Goal: Information Seeking & Learning: Learn about a topic

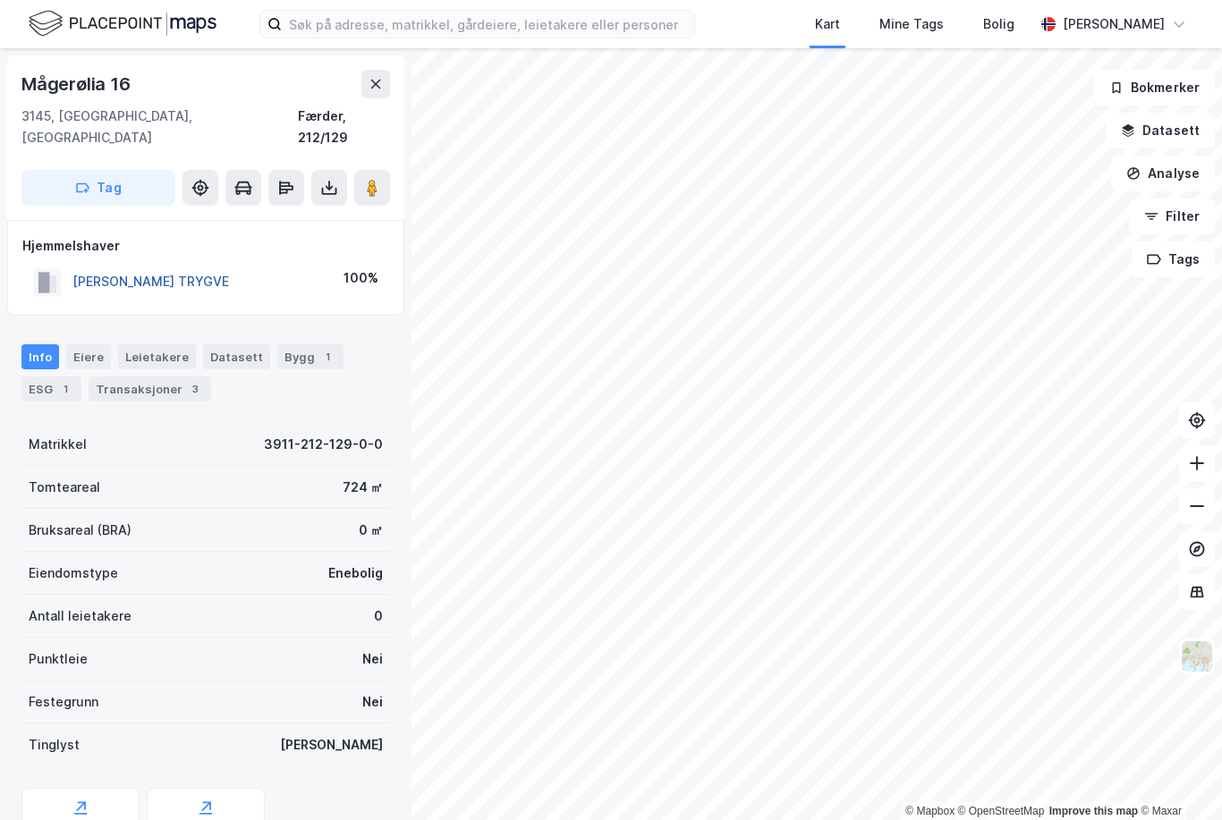
click at [0, 0] on button "[PERSON_NAME] TRYGVE" at bounding box center [0, 0] width 0 height 0
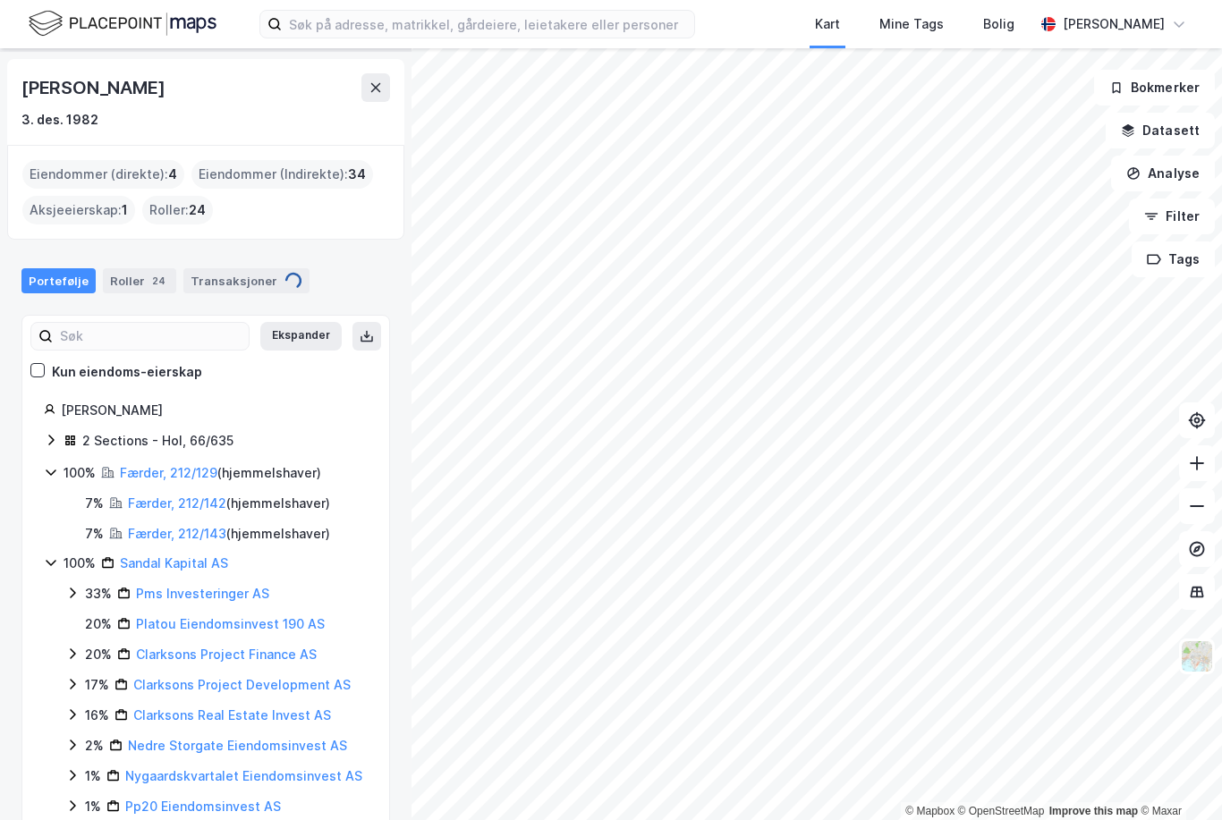
scroll to position [57, 0]
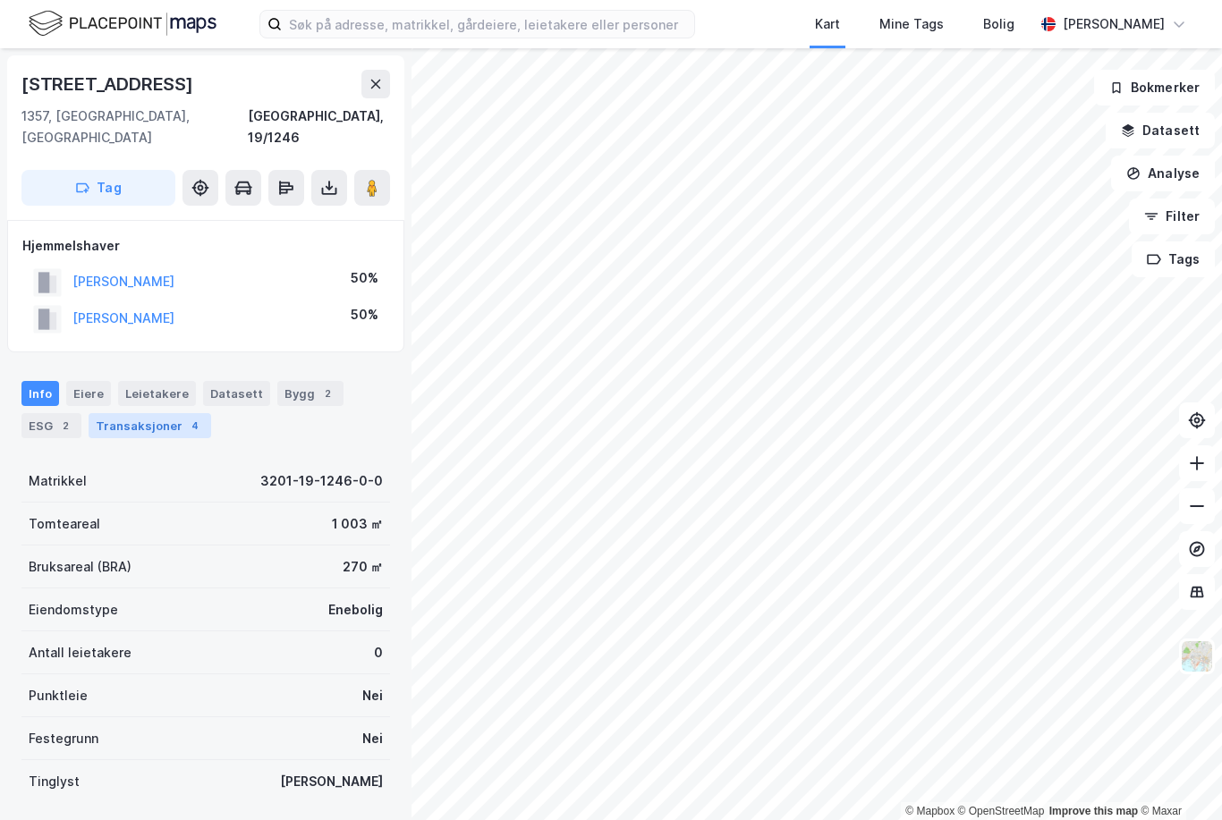
click at [141, 413] on div "Transaksjoner 4" at bounding box center [150, 425] width 123 height 25
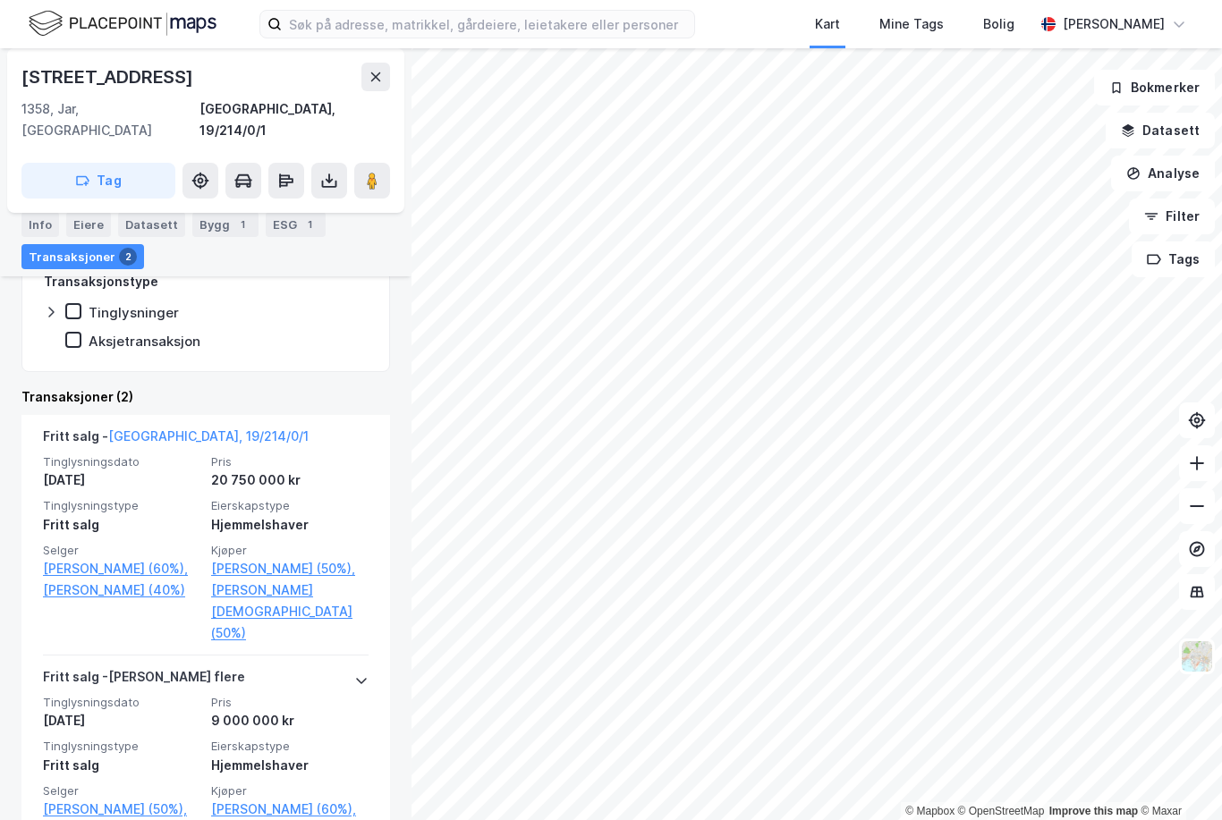
scroll to position [444, 0]
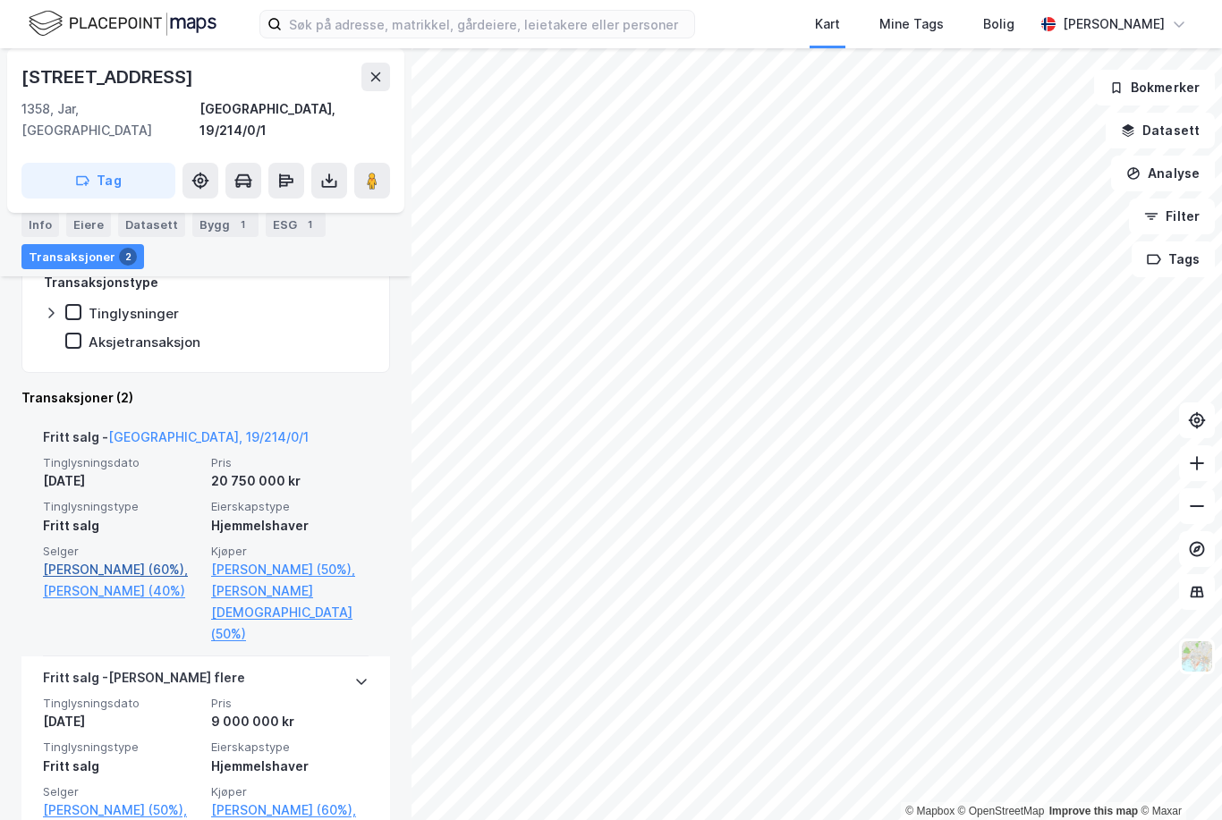
click at [90, 559] on link "[PERSON_NAME] (60%)," at bounding box center [121, 569] width 157 height 21
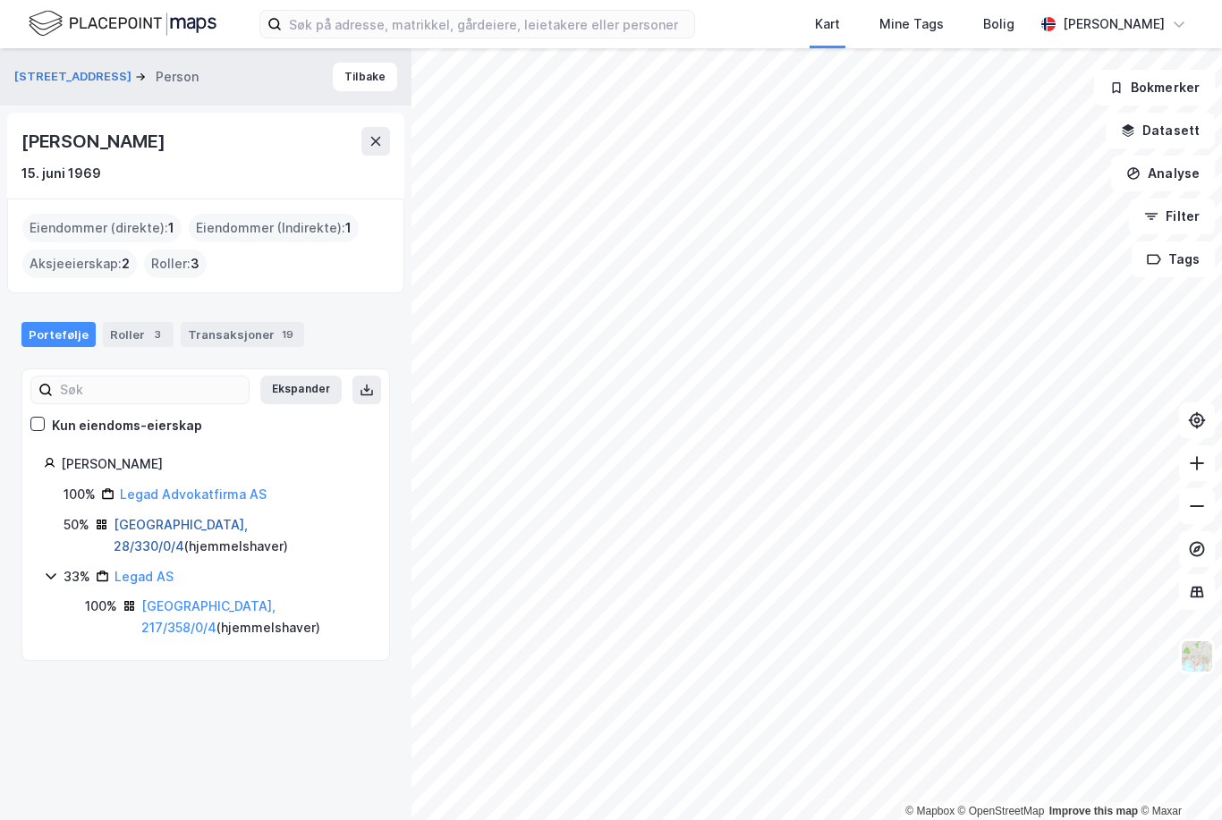
click at [176, 524] on link "[GEOGRAPHIC_DATA], 28/330/0/4" at bounding box center [181, 535] width 134 height 37
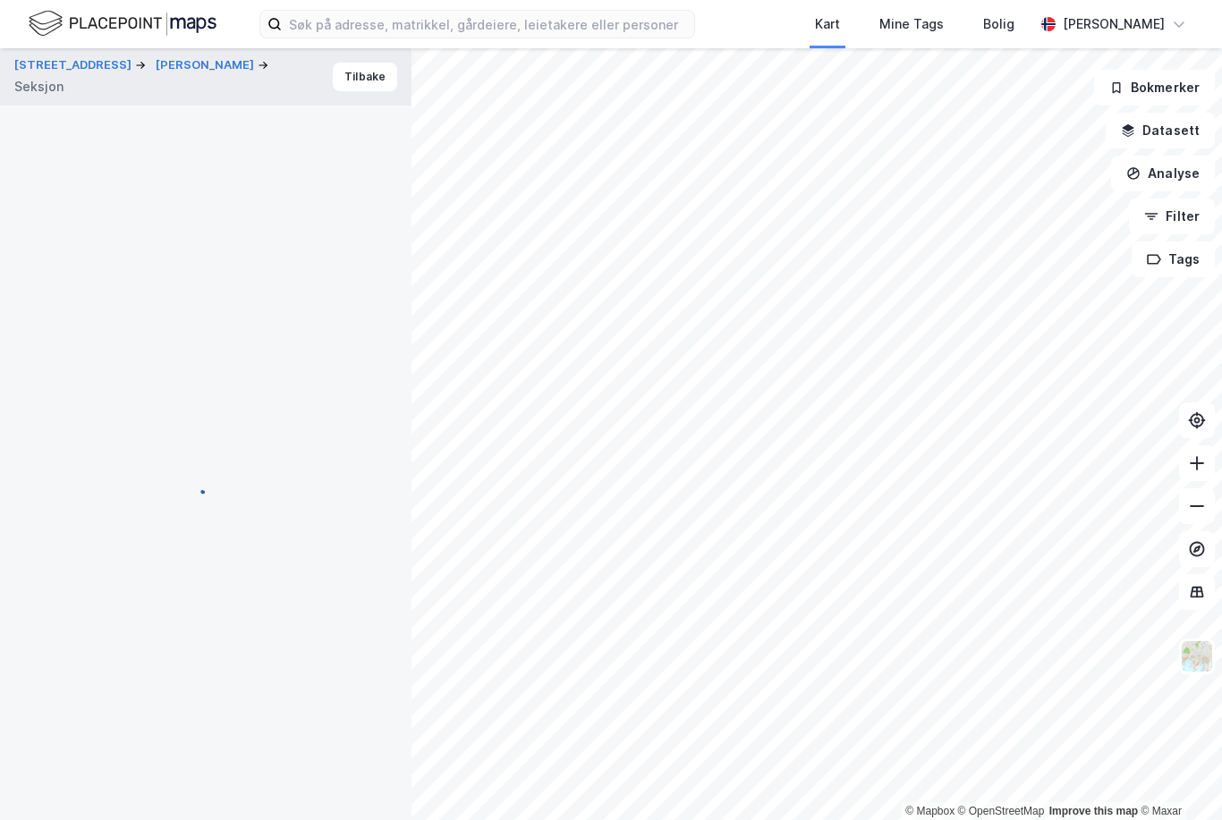
scroll to position [123, 0]
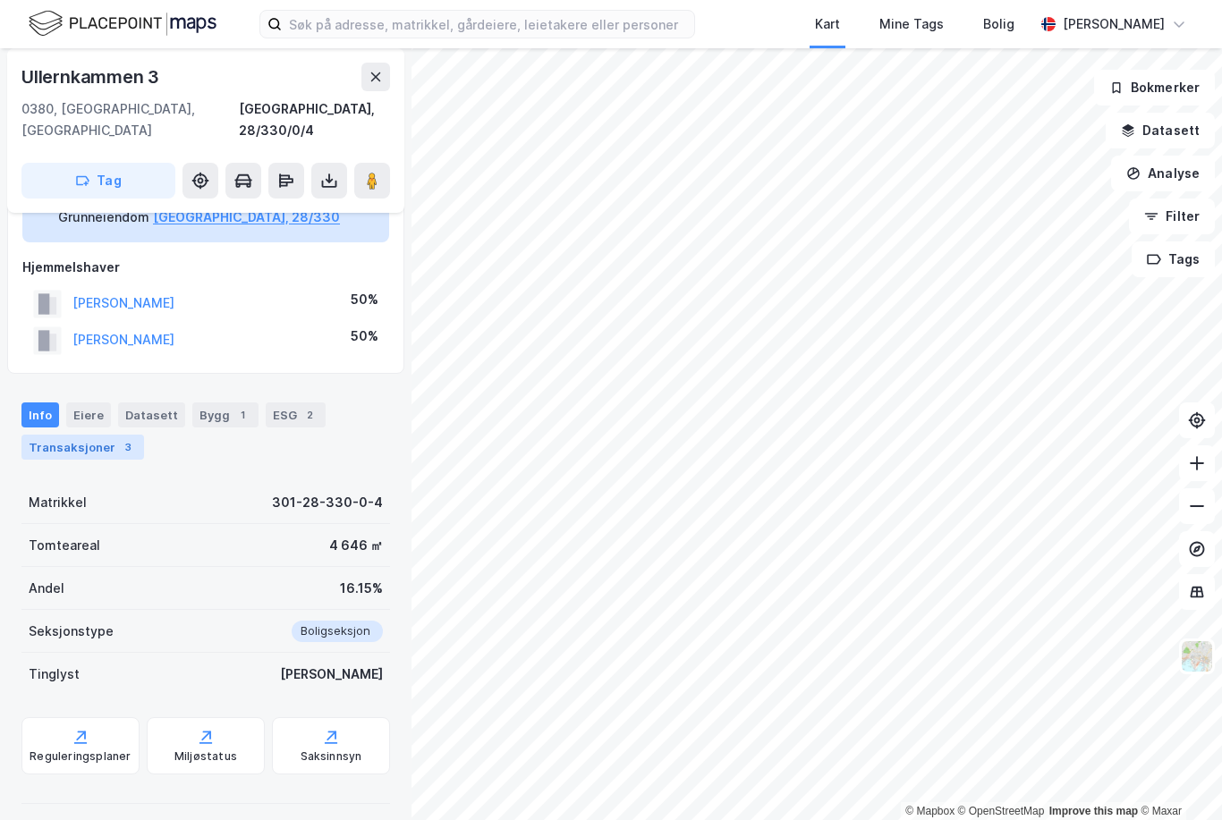
click at [70, 435] on div "Transaksjoner 3" at bounding box center [82, 447] width 123 height 25
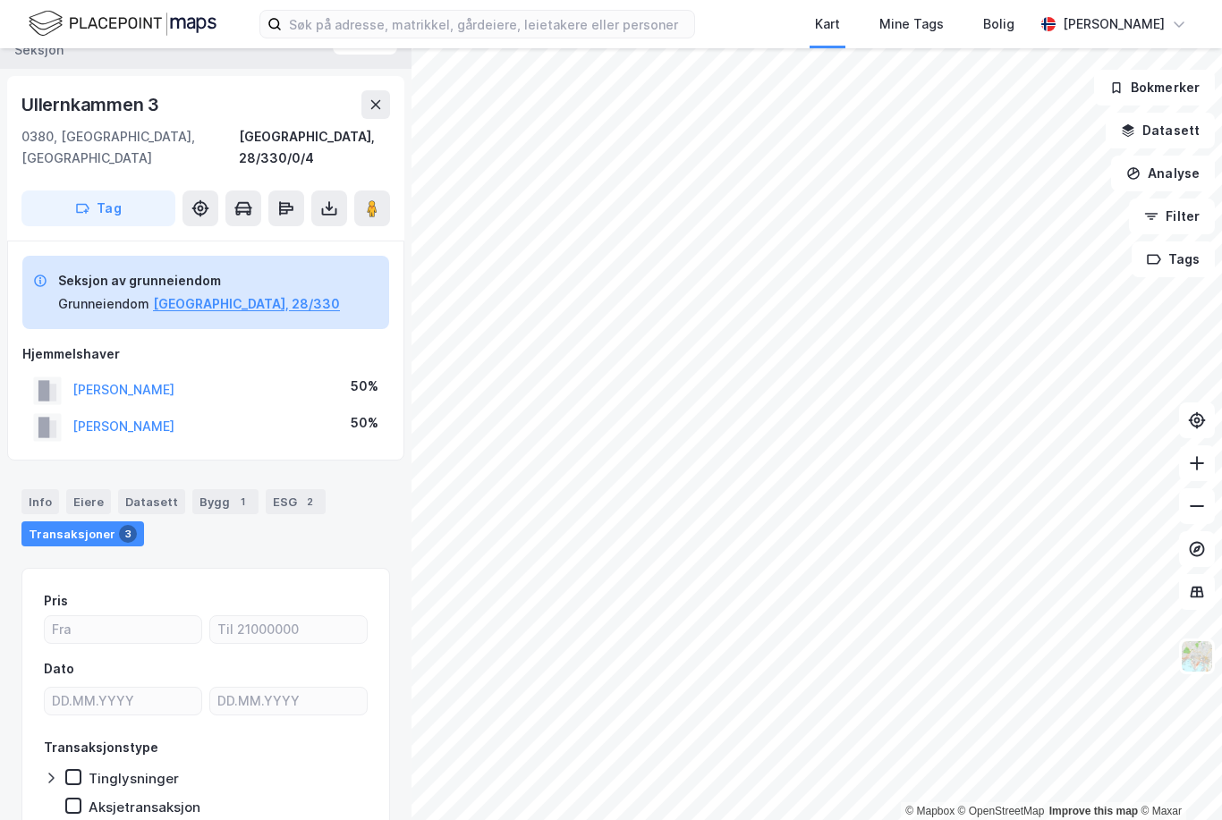
click at [79, 440] on div "Bjerkelundsveien 66 [PERSON_NAME] EIRIK Seksjon Tilbake [STREET_ADDRESS] Oslo, …" at bounding box center [205, 434] width 411 height 772
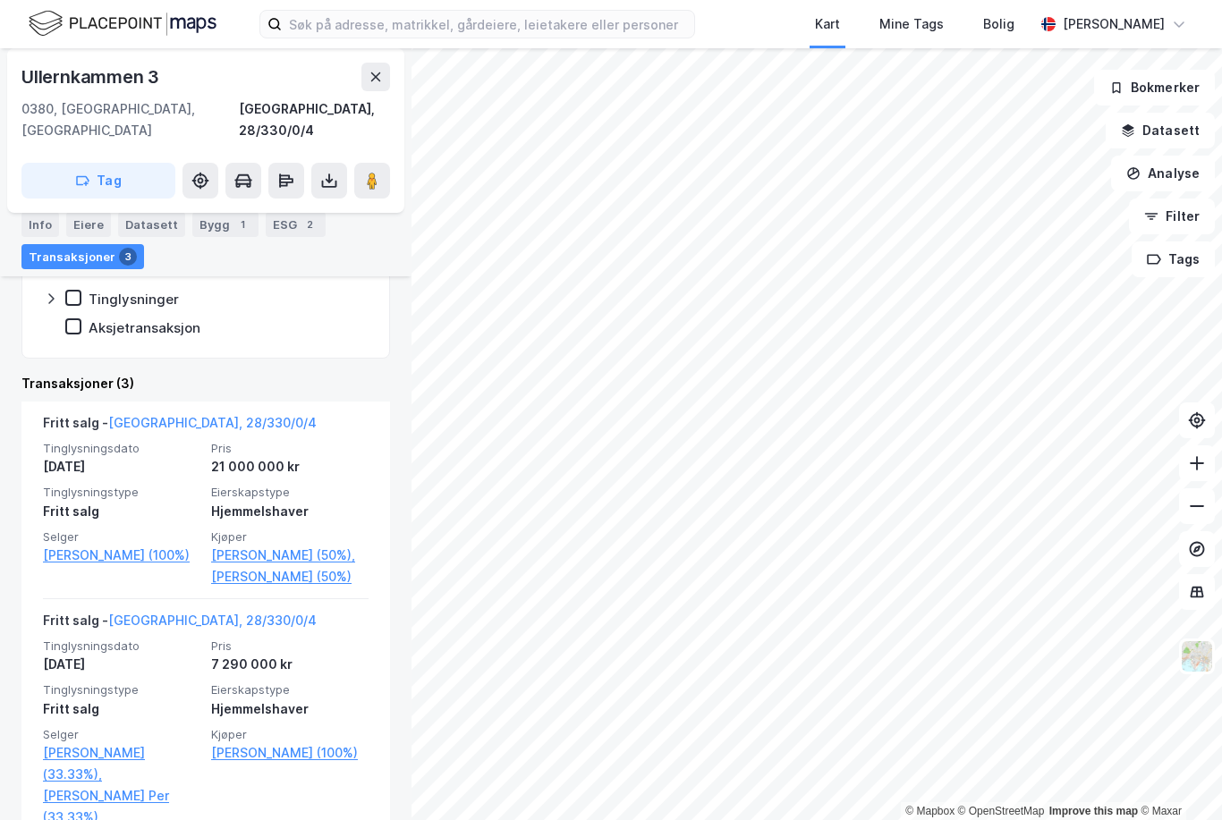
scroll to position [519, 0]
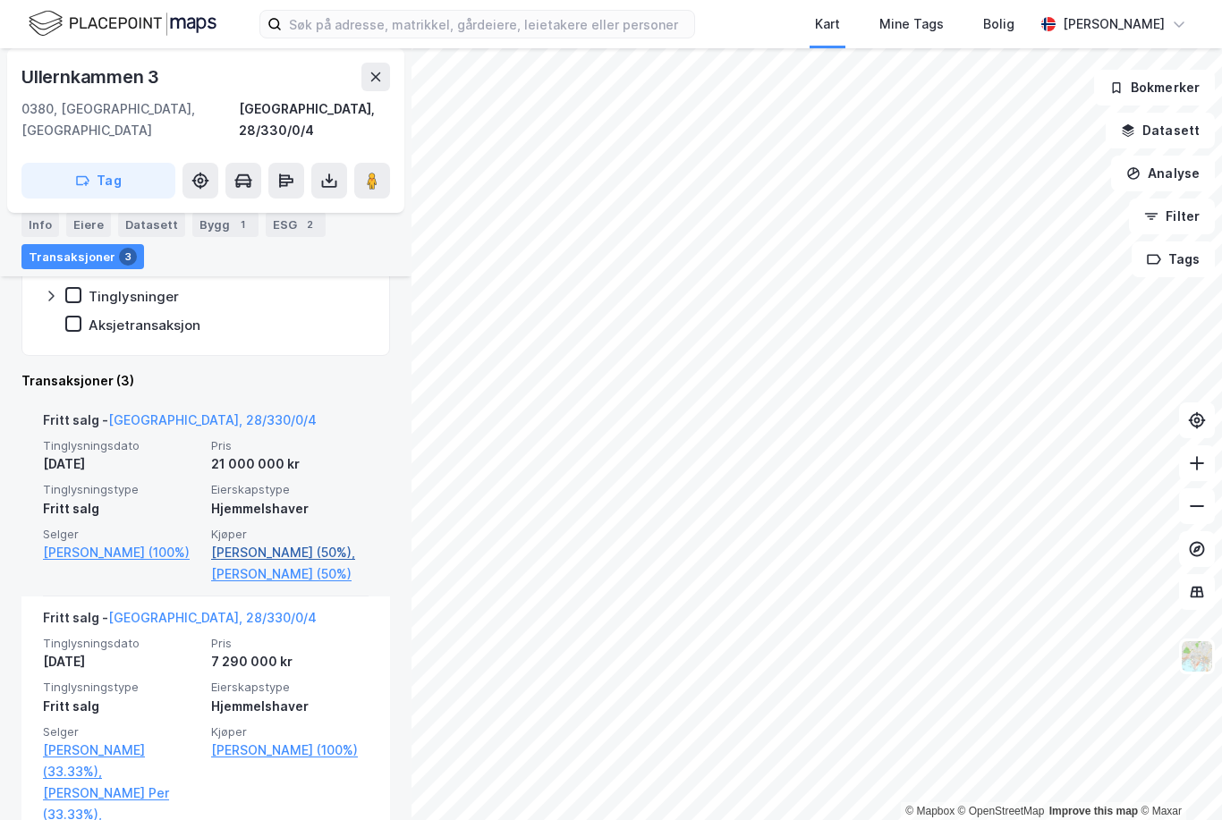
click at [265, 542] on link "[PERSON_NAME] (50%)," at bounding box center [289, 552] width 157 height 21
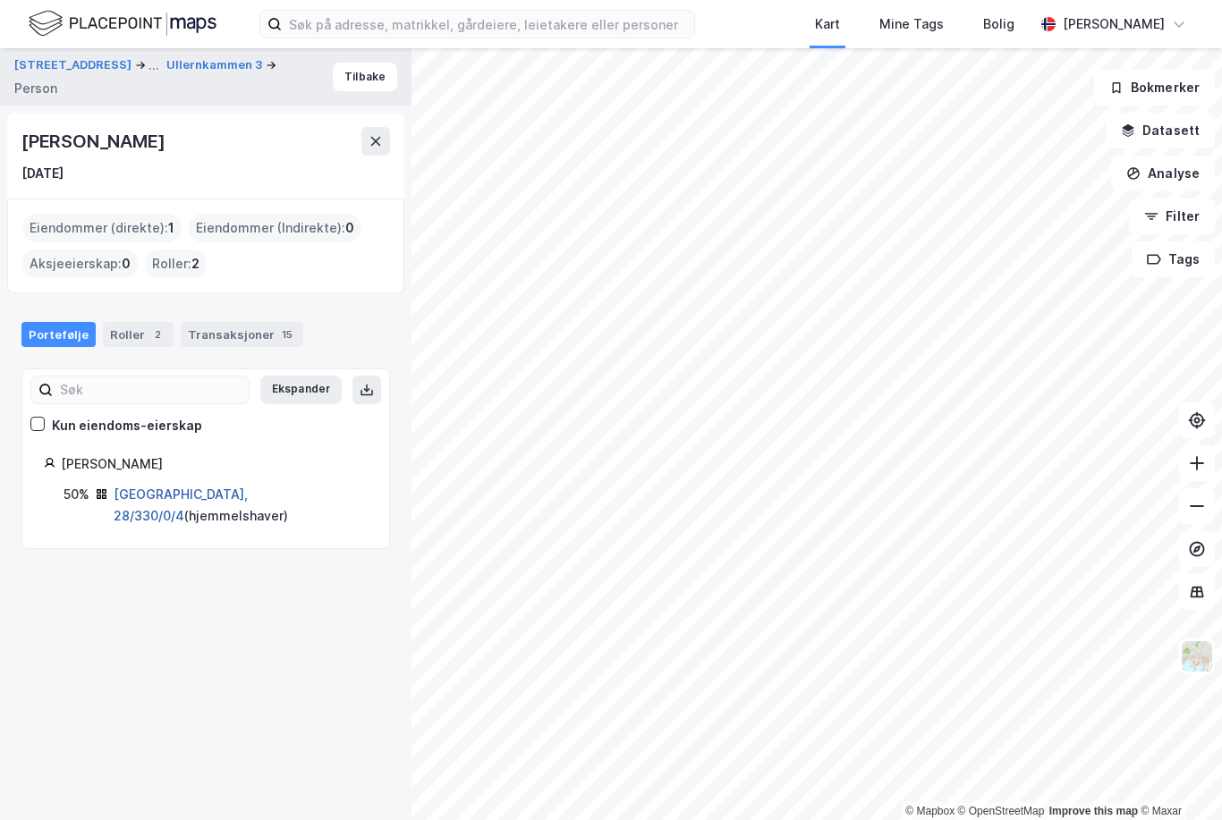
click at [175, 494] on link "[GEOGRAPHIC_DATA], 28/330/0/4" at bounding box center [181, 504] width 134 height 37
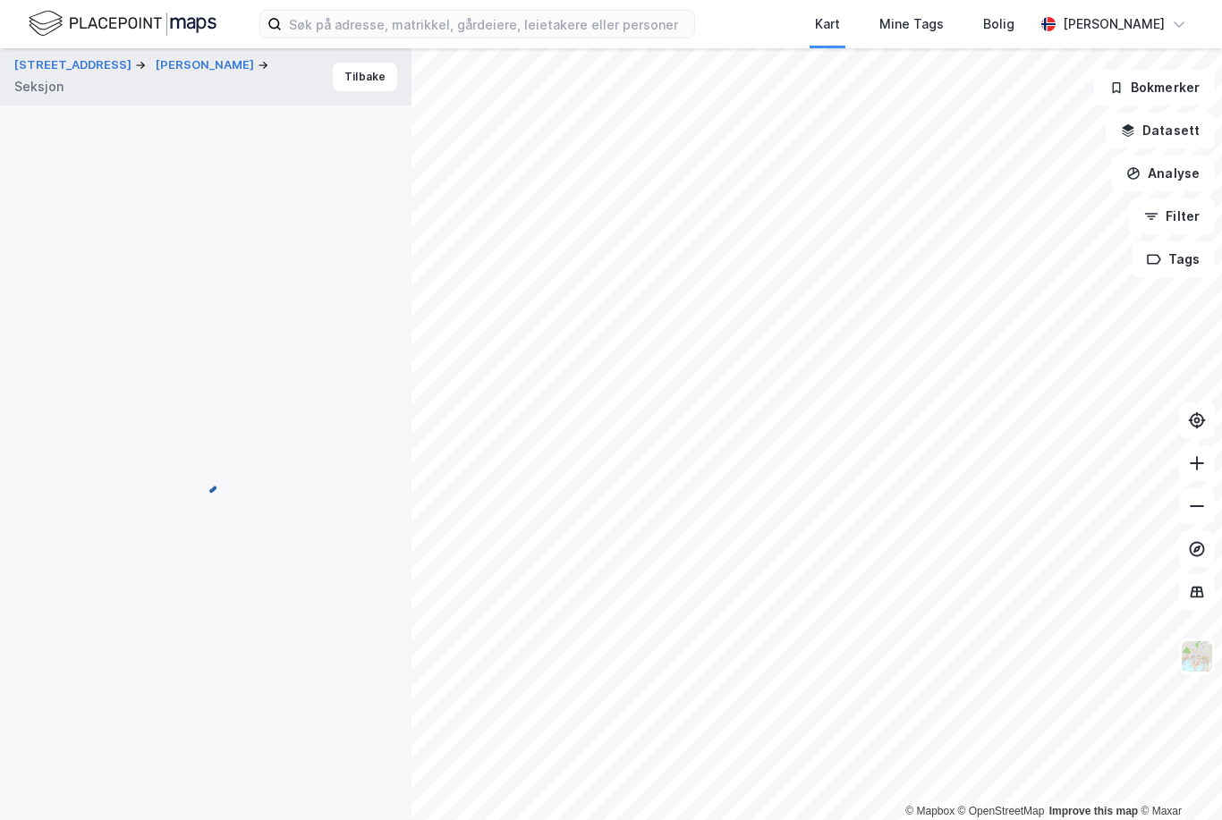
scroll to position [123, 0]
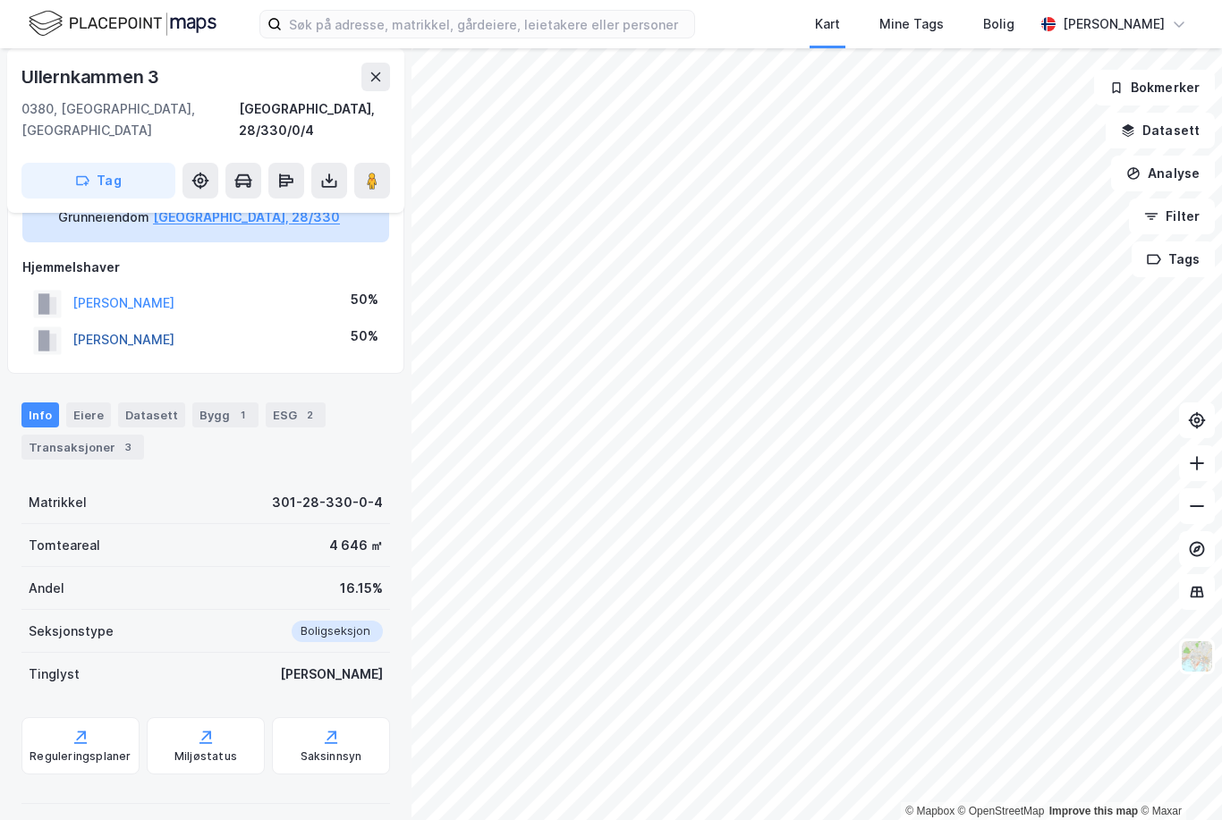
click at [0, 0] on button "[PERSON_NAME]" at bounding box center [0, 0] width 0 height 0
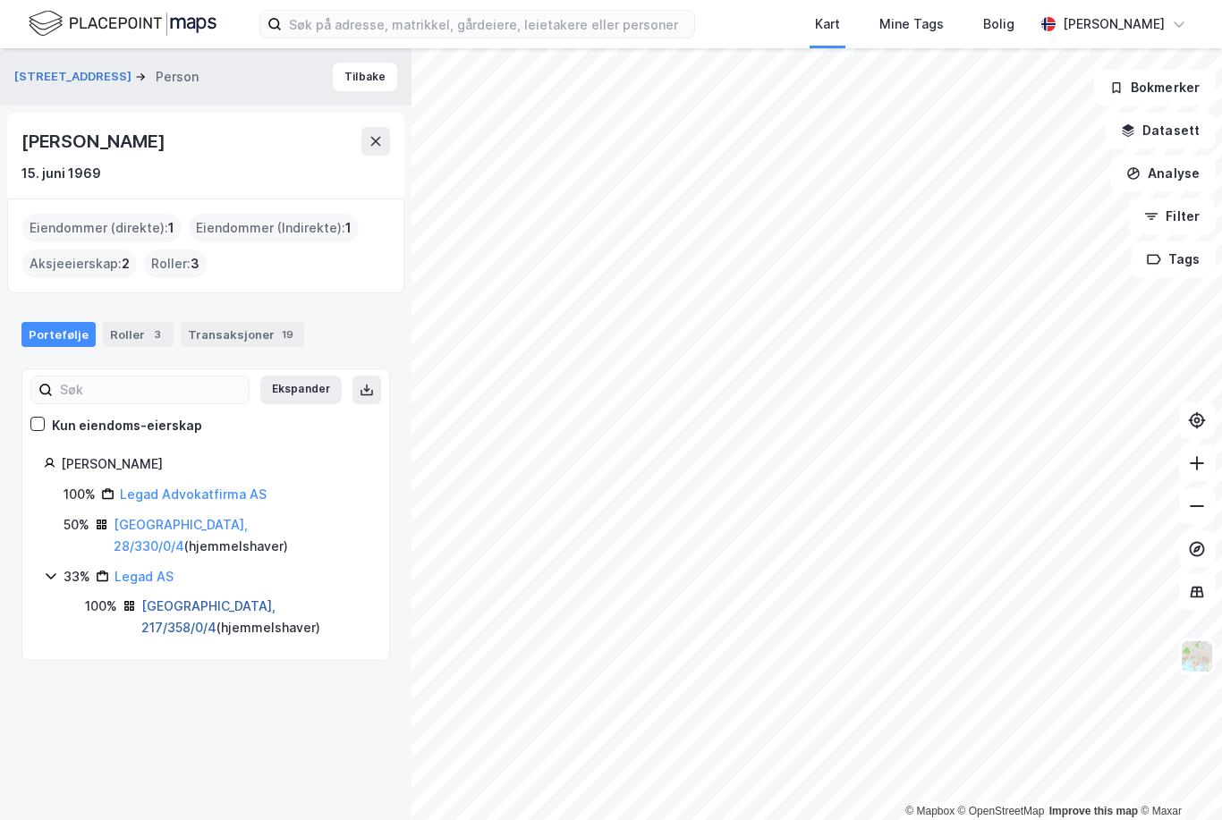
click at [187, 598] on link "[GEOGRAPHIC_DATA], 217/358/0/4" at bounding box center [208, 616] width 134 height 37
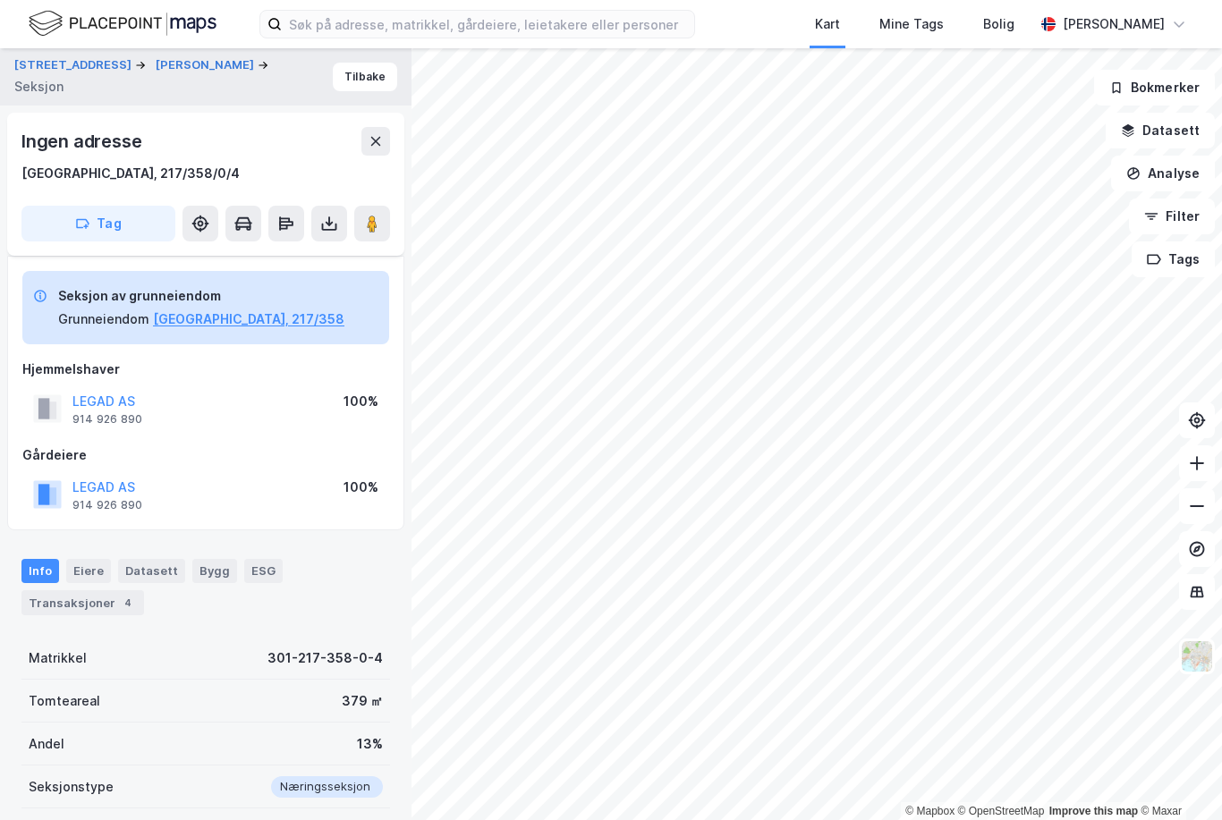
scroll to position [103, 0]
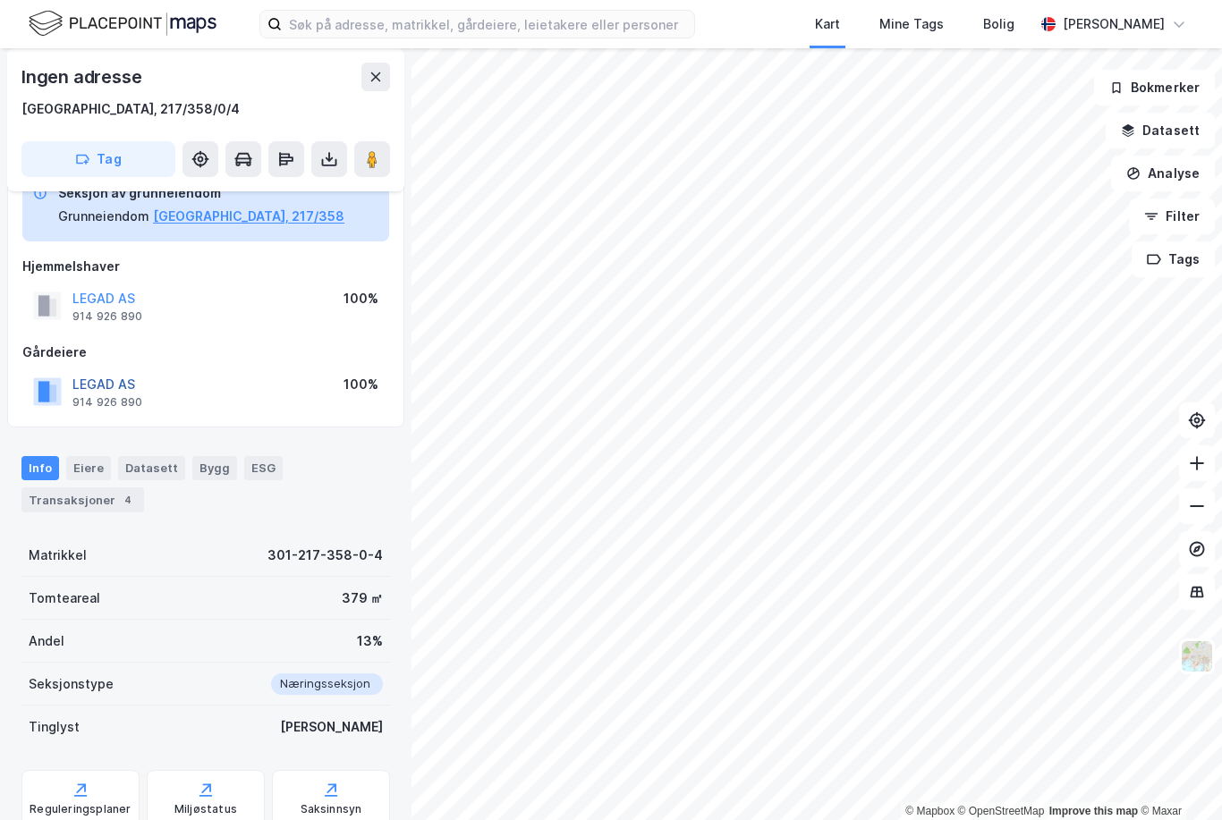
click at [0, 0] on button "LEGAD AS" at bounding box center [0, 0] width 0 height 0
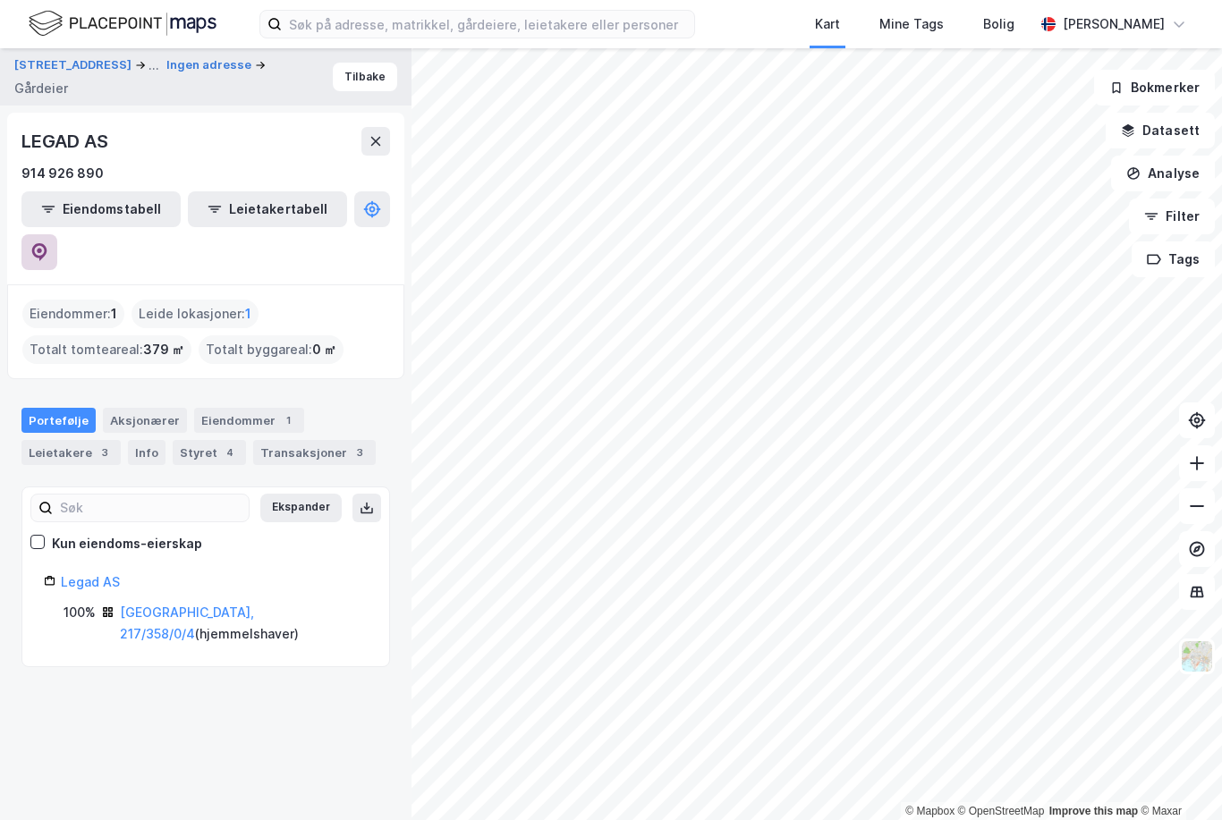
click at [48, 243] on icon at bounding box center [39, 252] width 18 height 18
click at [138, 408] on div "Aksjonærer" at bounding box center [145, 420] width 84 height 25
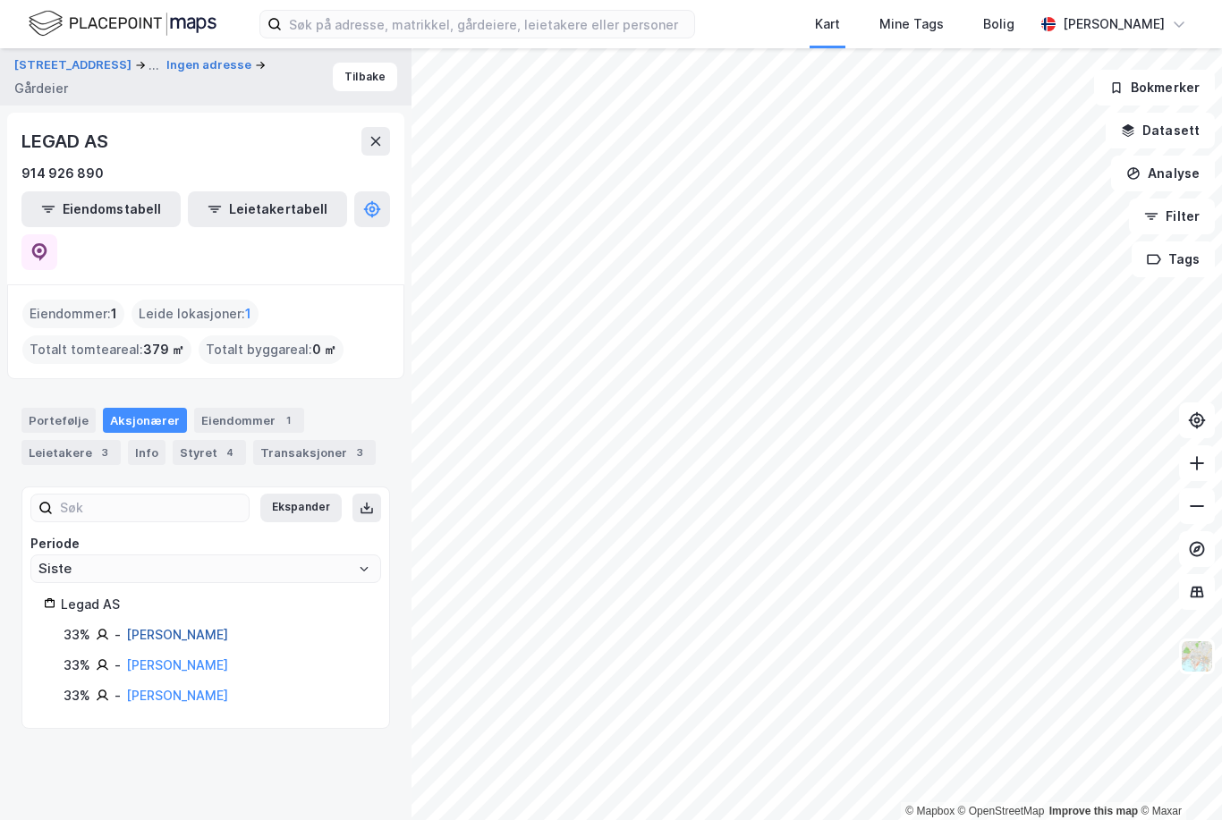
click at [182, 627] on link "[PERSON_NAME]" at bounding box center [177, 634] width 102 height 15
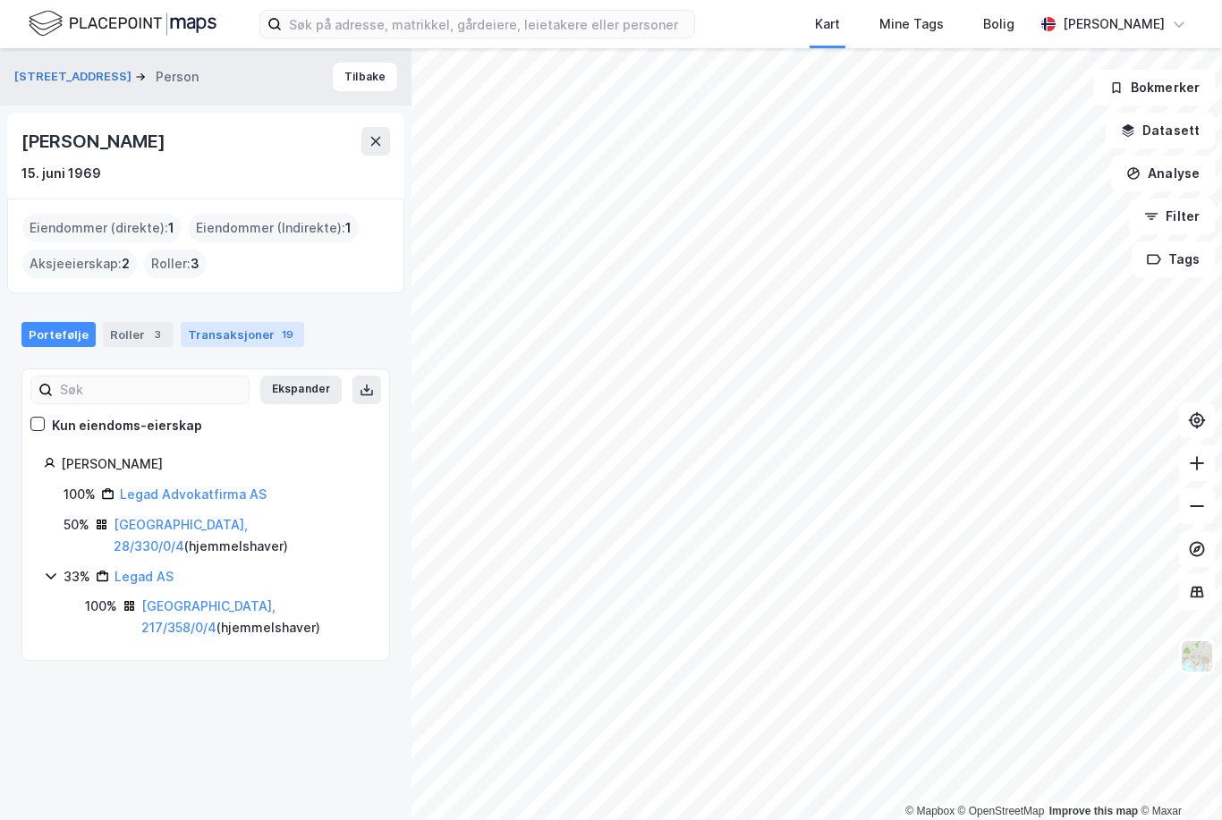
click at [217, 323] on div "Transaksjoner 19" at bounding box center [242, 334] width 123 height 25
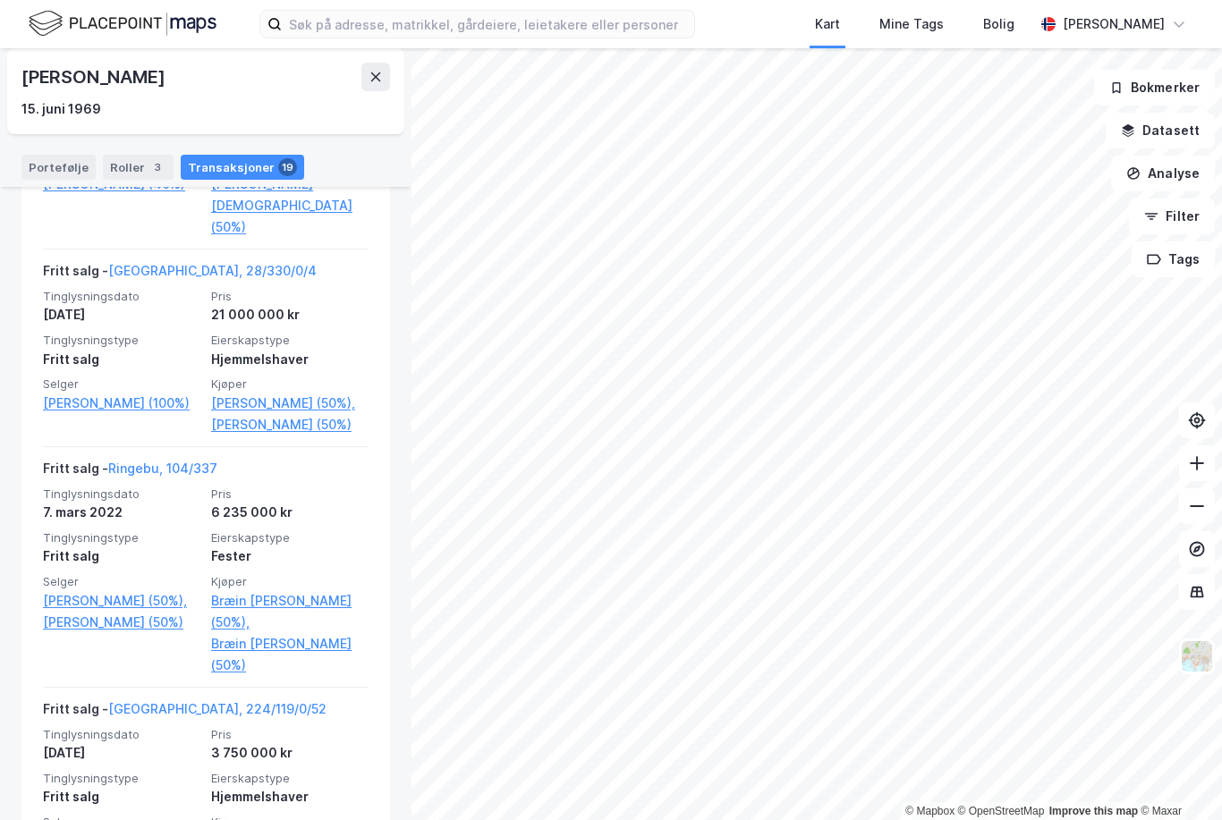
scroll to position [640, 0]
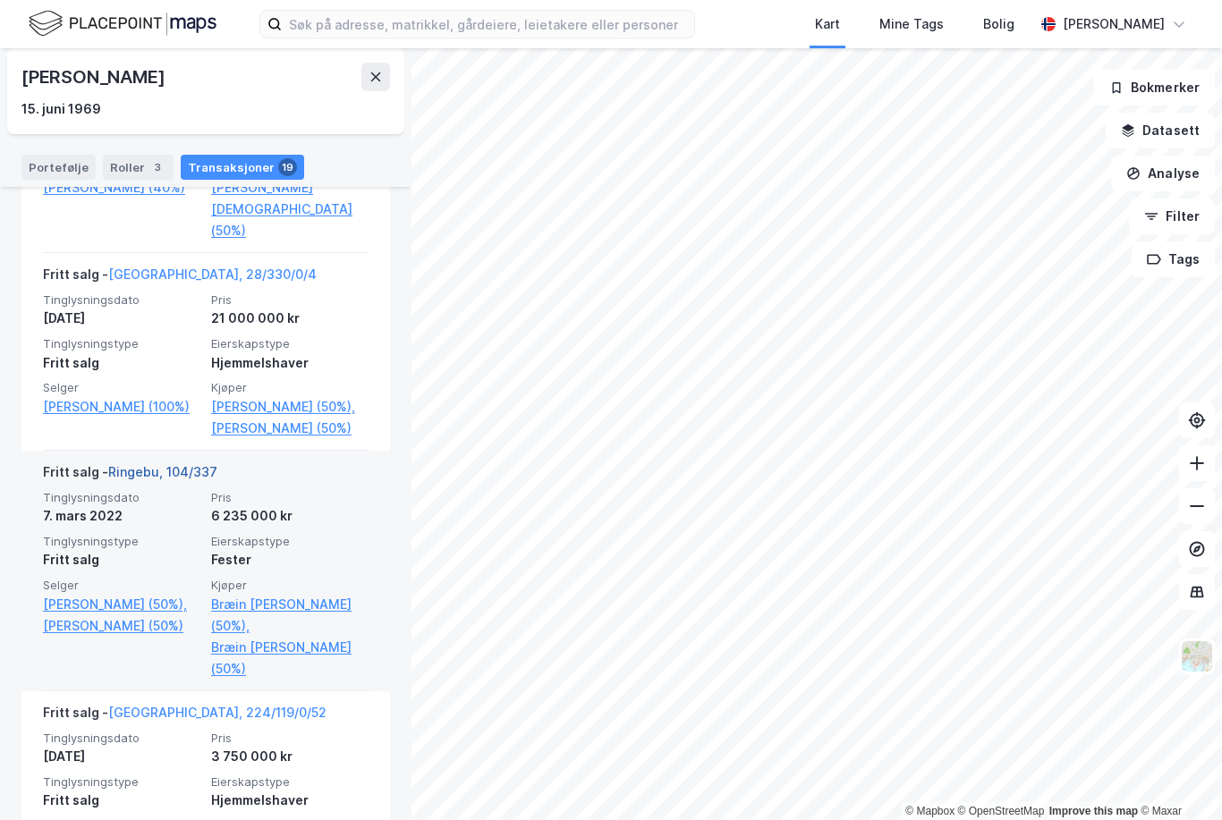
click at [161, 479] on link "Ringebu, 104/337" at bounding box center [162, 471] width 109 height 15
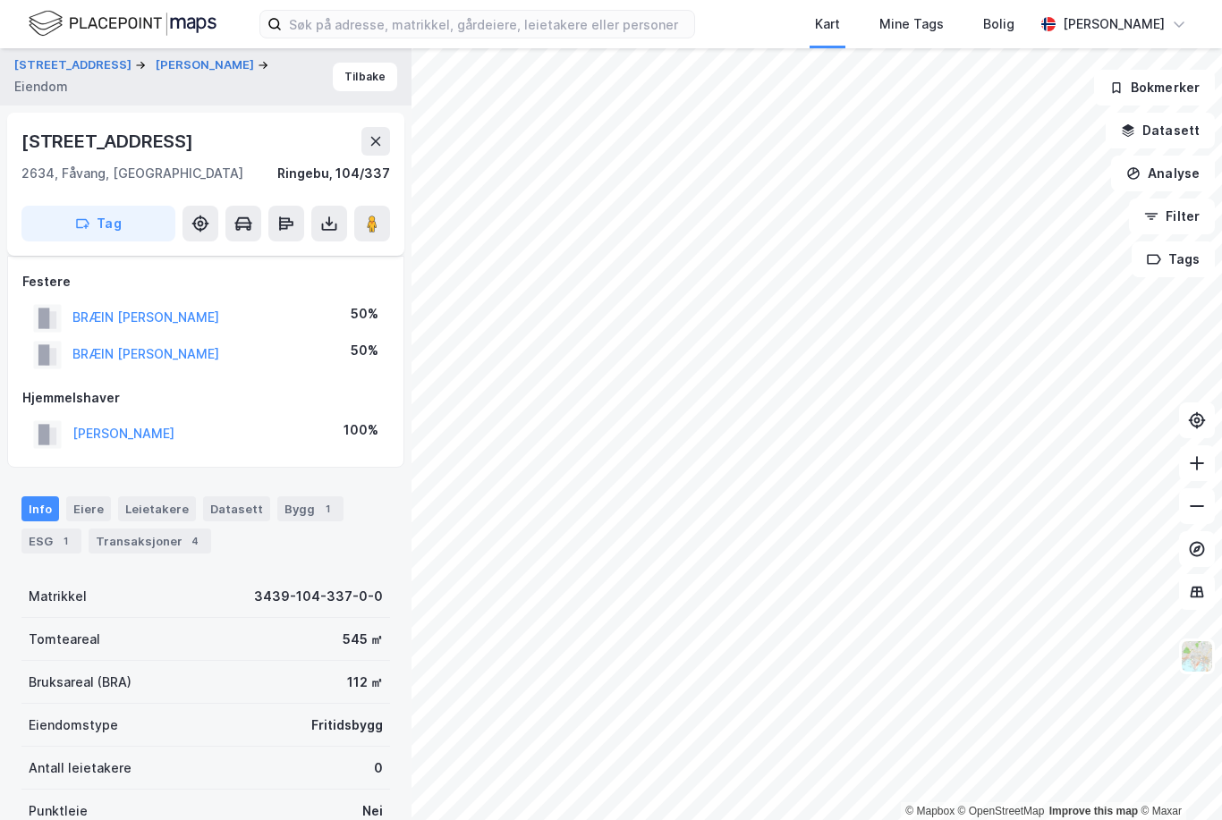
scroll to position [103, 0]
